Goal: Information Seeking & Learning: Learn about a topic

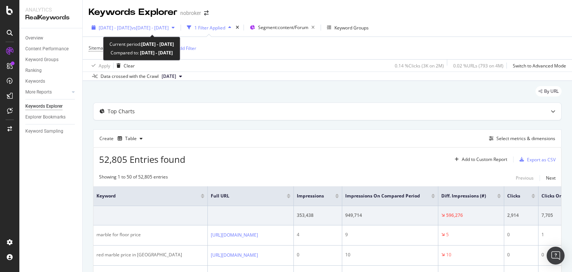
click at [155, 27] on span "vs [DATE] - [DATE]" at bounding box center [149, 28] width 37 height 6
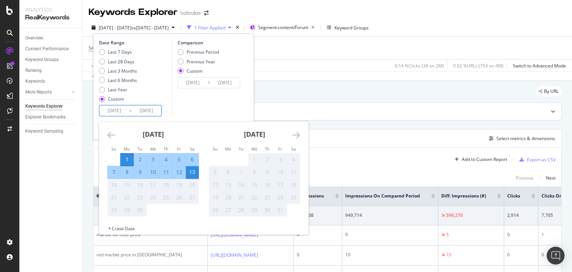
click at [122, 112] on input "[DATE]" at bounding box center [114, 110] width 30 height 10
click at [190, 98] on div "Comparison Previous Period Previous Year Custom [DATE] Navigate forward to inte…" at bounding box center [207, 77] width 71 height 77
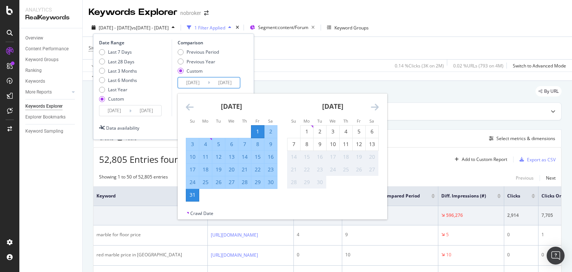
click at [200, 81] on input "[DATE]" at bounding box center [193, 82] width 30 height 10
click at [220, 169] on div "19" at bounding box center [218, 169] width 13 height 7
type input "[DATE]"
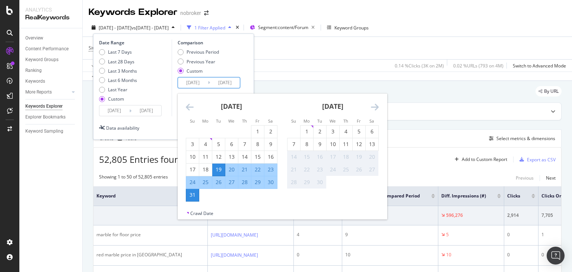
click at [197, 194] on div "31" at bounding box center [192, 194] width 13 height 7
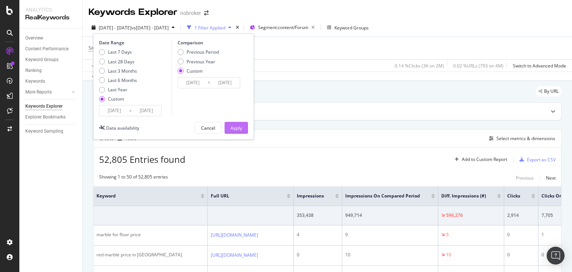
click at [239, 126] on div "Apply" at bounding box center [236, 128] width 12 height 6
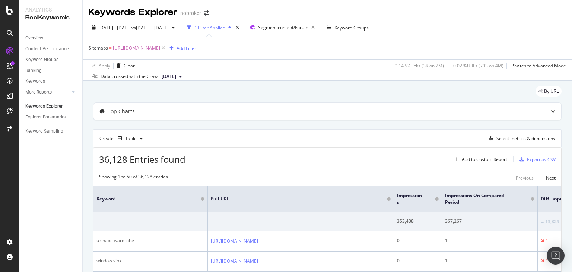
click at [530, 159] on div "Export as CSV" at bounding box center [541, 159] width 29 height 6
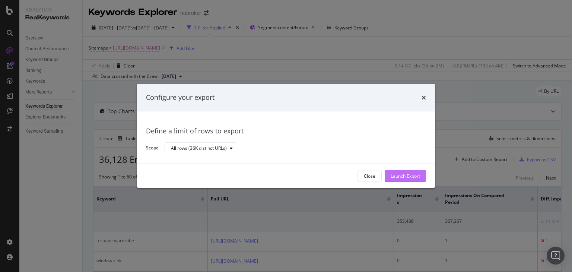
click at [416, 177] on div "Launch Export" at bounding box center [405, 176] width 29 height 6
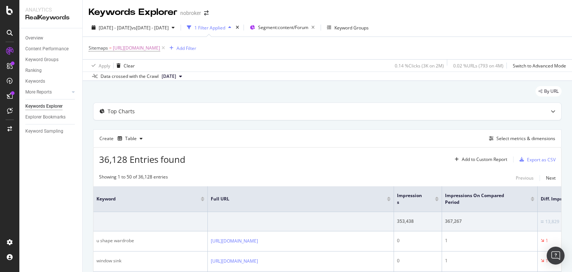
click at [351, 11] on div "Keywords Explorer nobroker" at bounding box center [327, 9] width 489 height 19
click at [196, 48] on div "Add Filter" at bounding box center [186, 48] width 20 height 6
click at [439, 8] on div "Keywords Explorer nobroker" at bounding box center [327, 9] width 489 height 19
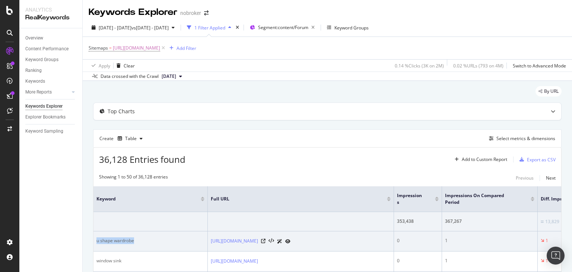
drag, startPoint x: 139, startPoint y: 242, endPoint x: 95, endPoint y: 245, distance: 44.4
click at [95, 245] on td "u shape wardrobe" at bounding box center [150, 241] width 114 height 20
copy div "u shape wardrobe"
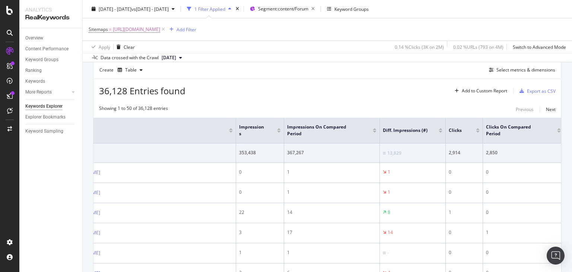
scroll to position [0, 158]
click at [518, 70] on div "Select metrics & dimensions" at bounding box center [525, 70] width 59 height 6
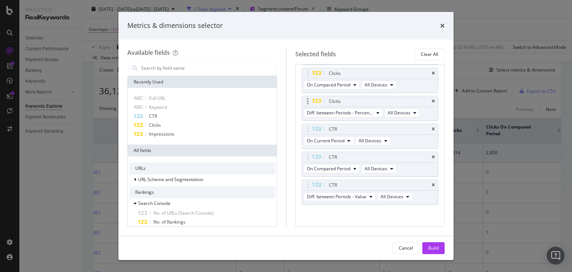
scroll to position [180, 0]
click at [444, 26] on icon "times" at bounding box center [442, 26] width 4 height 6
